Goal: Navigation & Orientation: Understand site structure

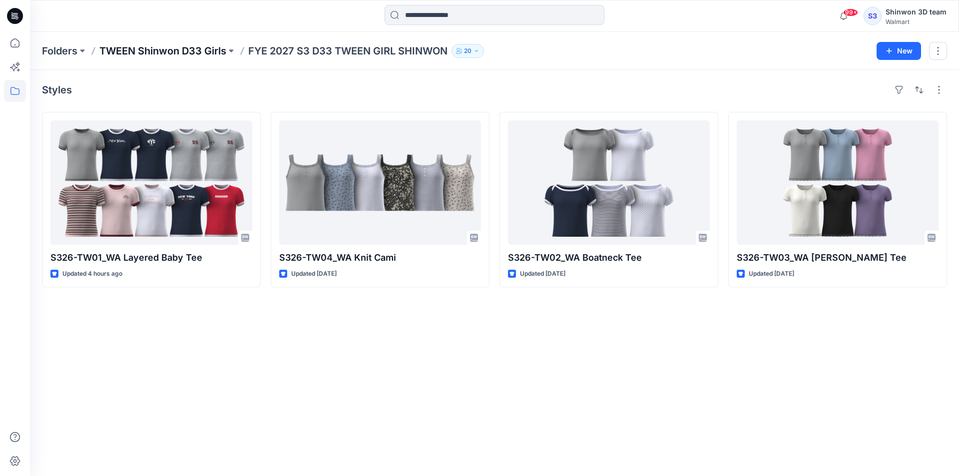
click at [164, 54] on p "TWEEN Shinwon D33 Girls" at bounding box center [162, 51] width 127 height 14
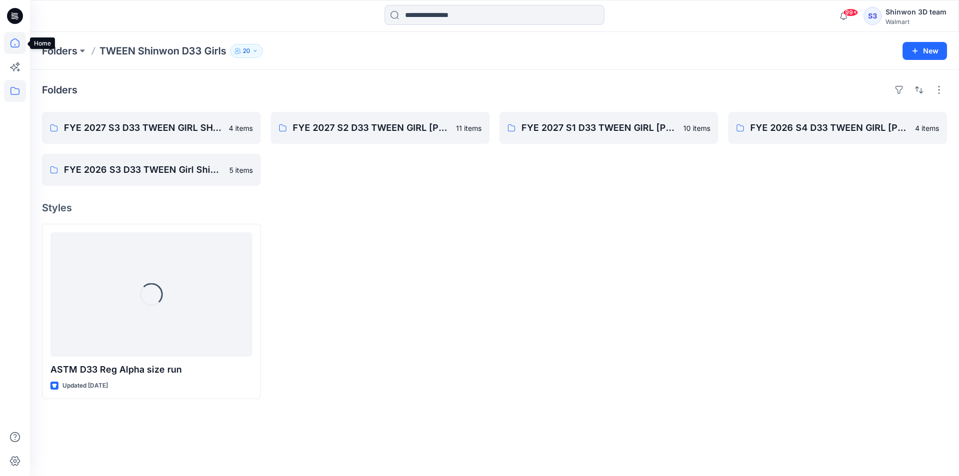
click at [16, 41] on icon at bounding box center [15, 43] width 22 height 22
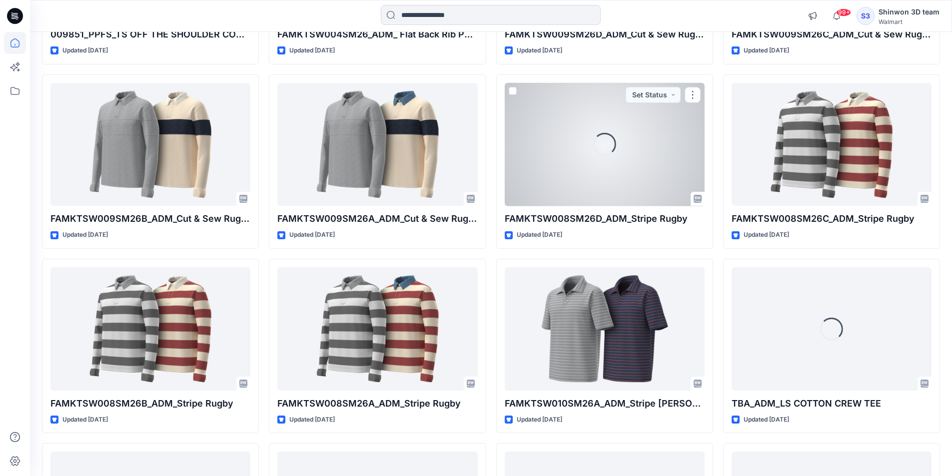
scroll to position [1362, 0]
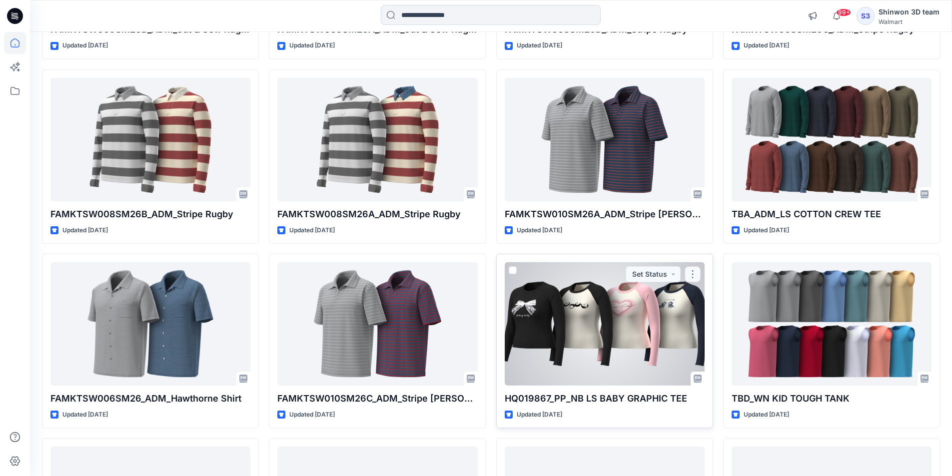
click at [692, 274] on button "button" at bounding box center [692, 274] width 16 height 16
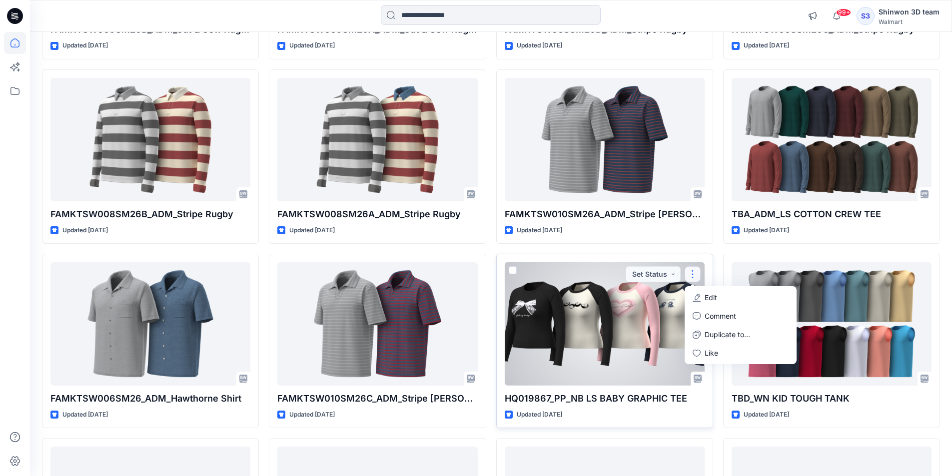
click at [627, 328] on div at bounding box center [605, 323] width 200 height 123
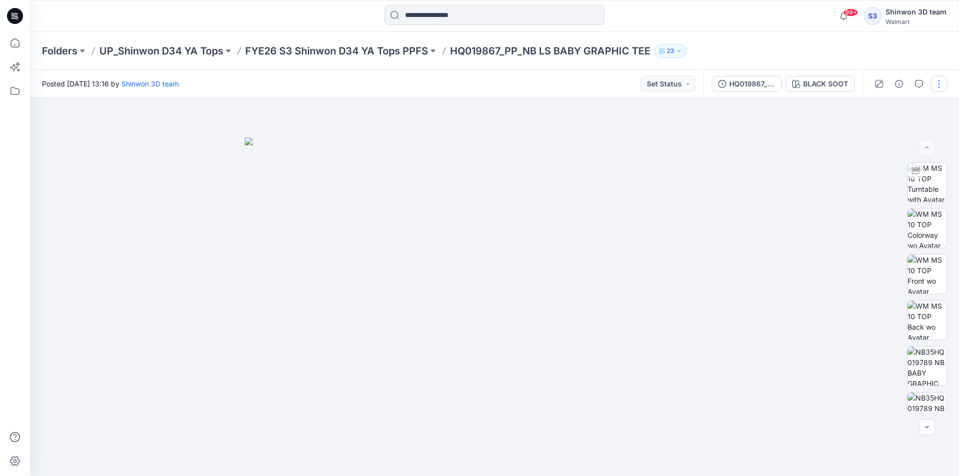
click at [936, 81] on button "button" at bounding box center [939, 84] width 16 height 16
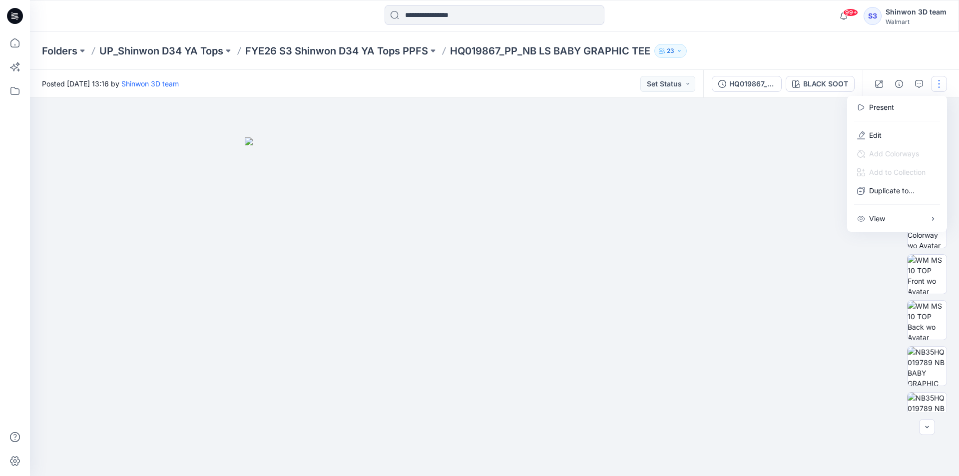
click at [130, 246] on div at bounding box center [494, 287] width 929 height 378
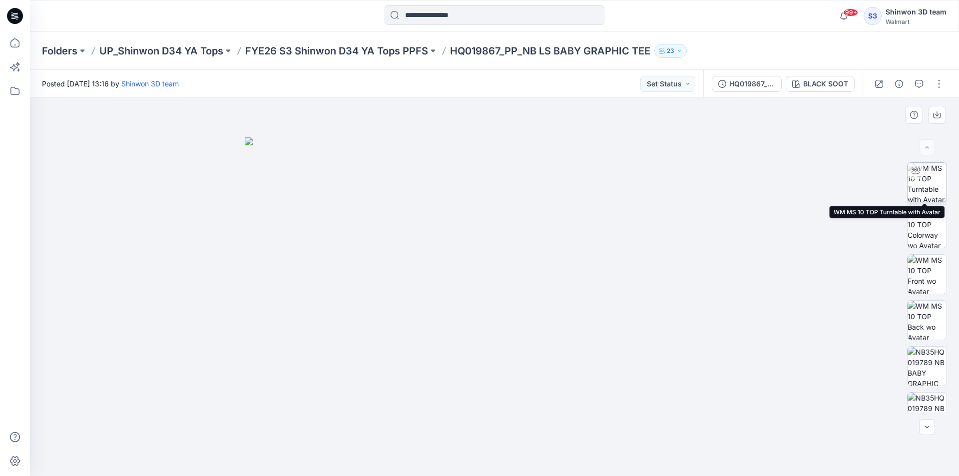
click at [930, 184] on img at bounding box center [927, 182] width 39 height 39
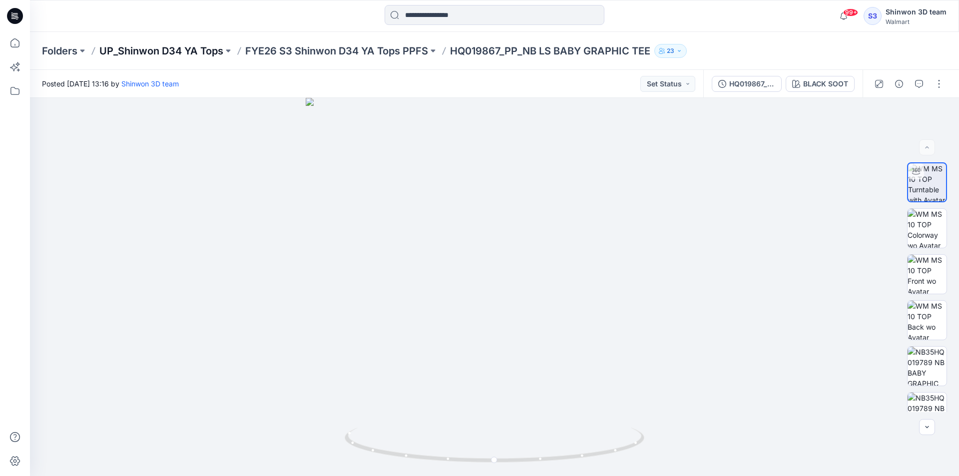
click at [138, 51] on p "UP_Shinwon D34 YA Tops" at bounding box center [161, 51] width 124 height 14
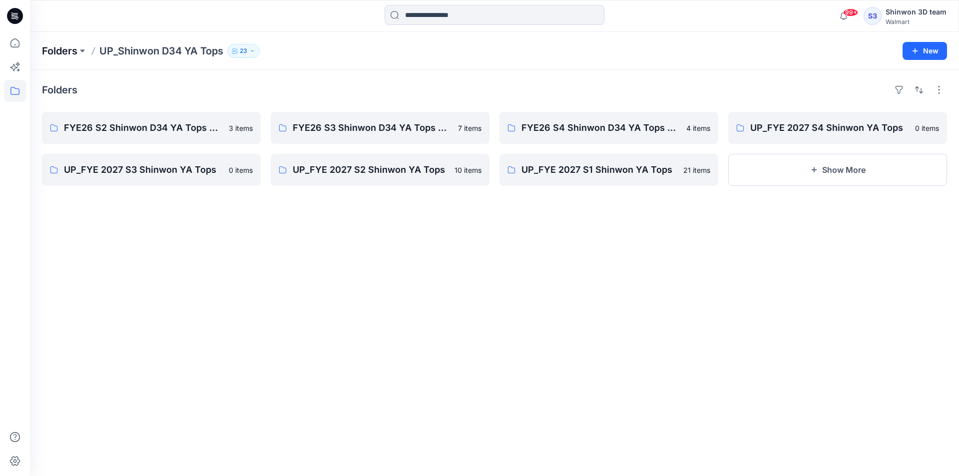
click at [72, 48] on p "Folders" at bounding box center [59, 51] width 35 height 14
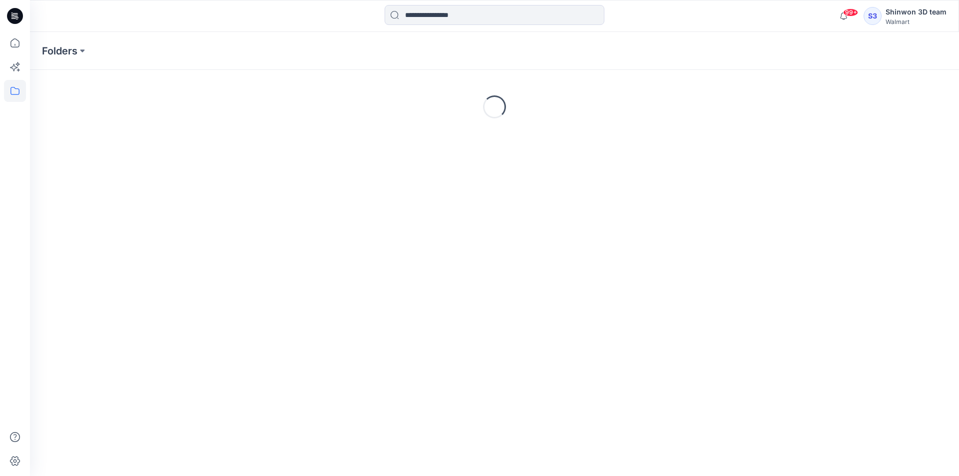
click at [21, 21] on icon at bounding box center [15, 16] width 16 height 32
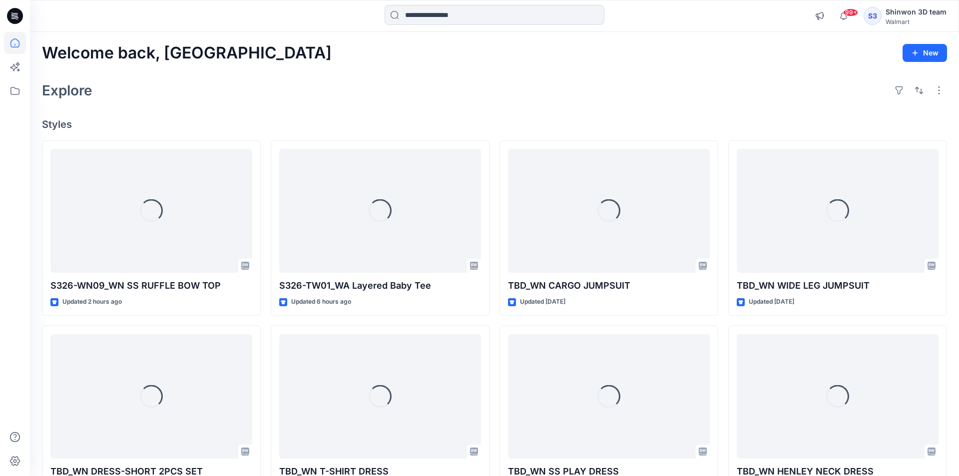
click at [17, 48] on icon at bounding box center [15, 43] width 22 height 22
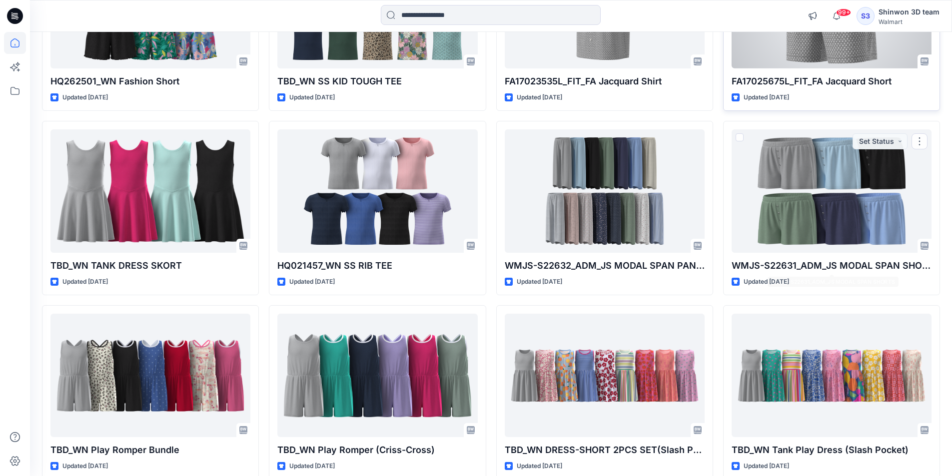
scroll to position [3426, 0]
